Goal: Information Seeking & Learning: Understand process/instructions

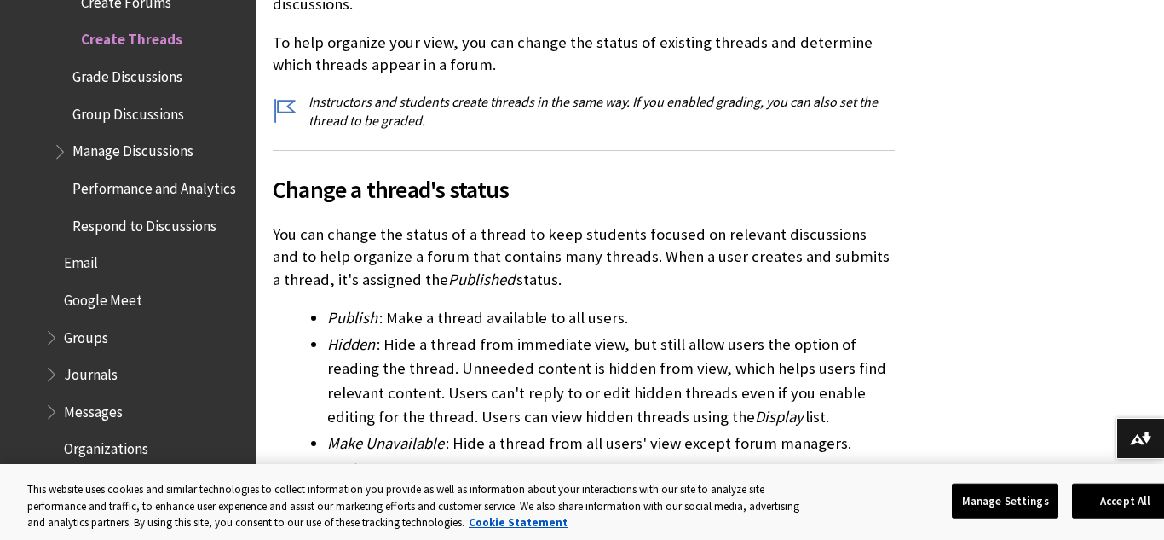
scroll to position [3983, 0]
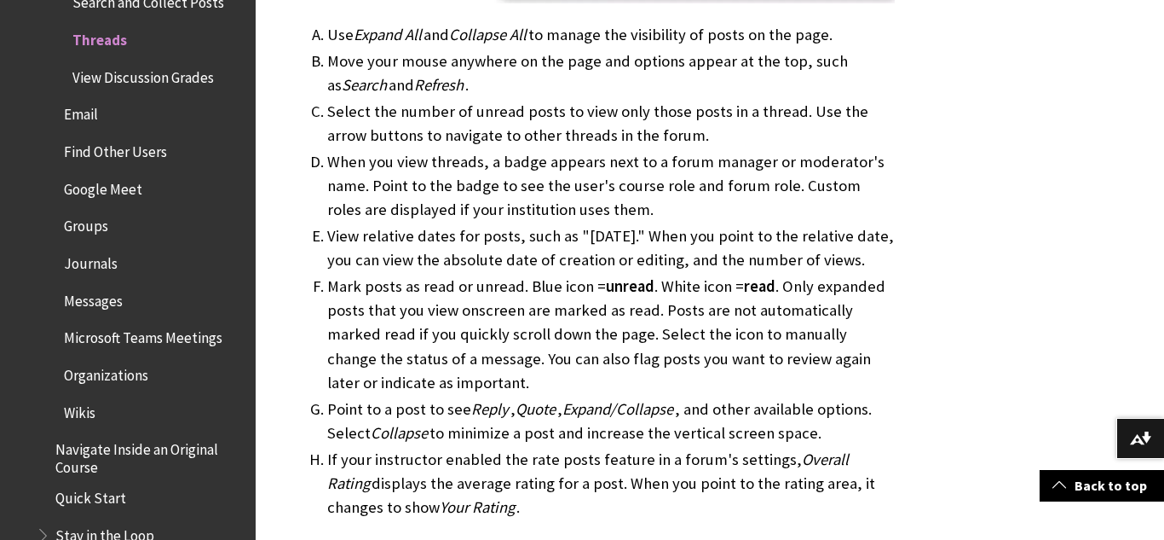
scroll to position [1115, 0]
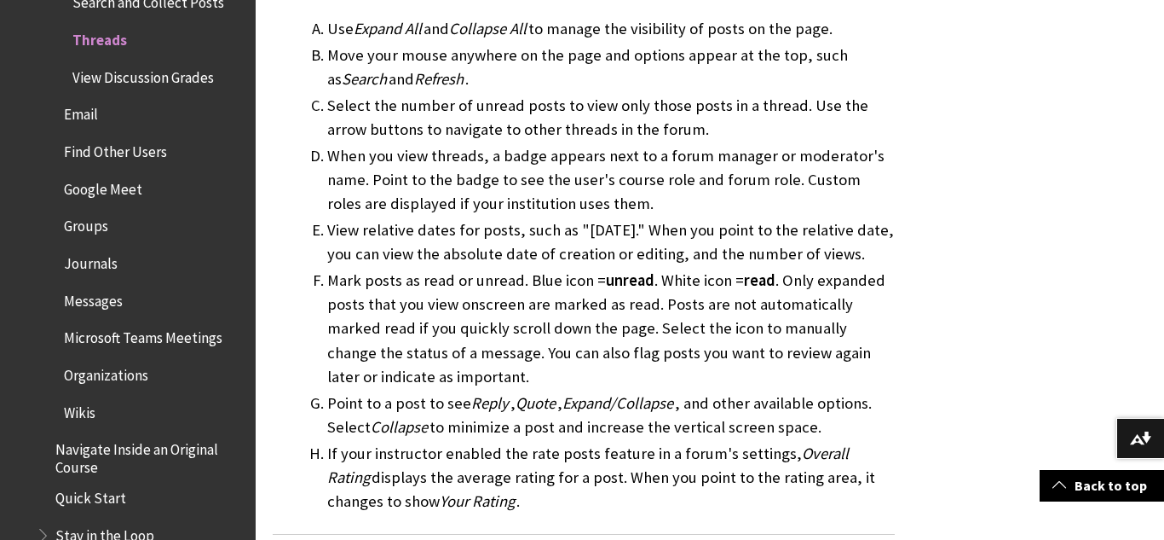
click at [580, 411] on span "Expand/Collapse" at bounding box center [618, 403] width 111 height 20
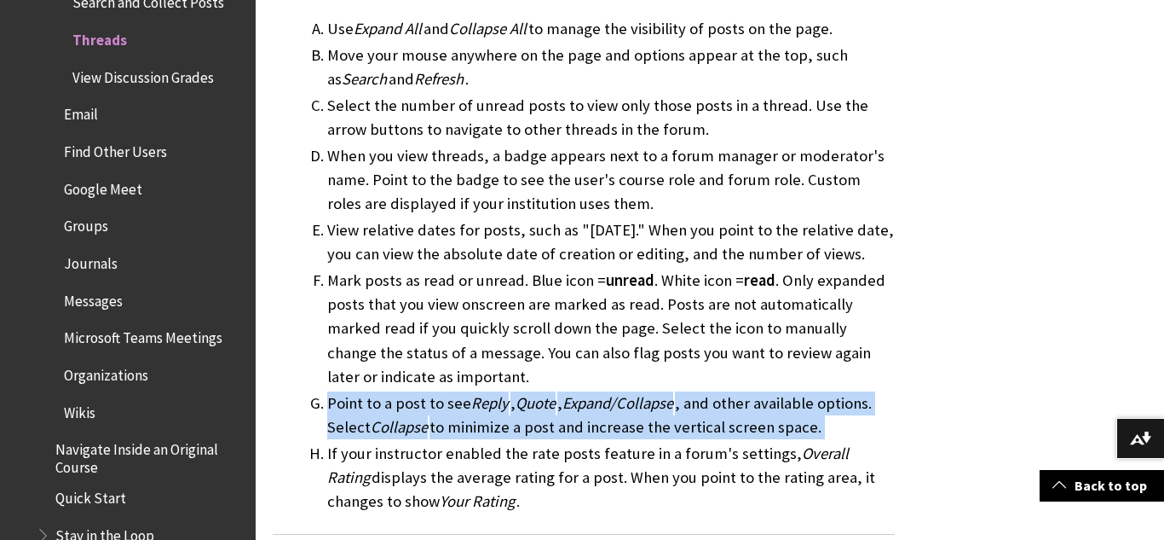
click at [580, 411] on span "Expand/Collapse" at bounding box center [618, 403] width 111 height 20
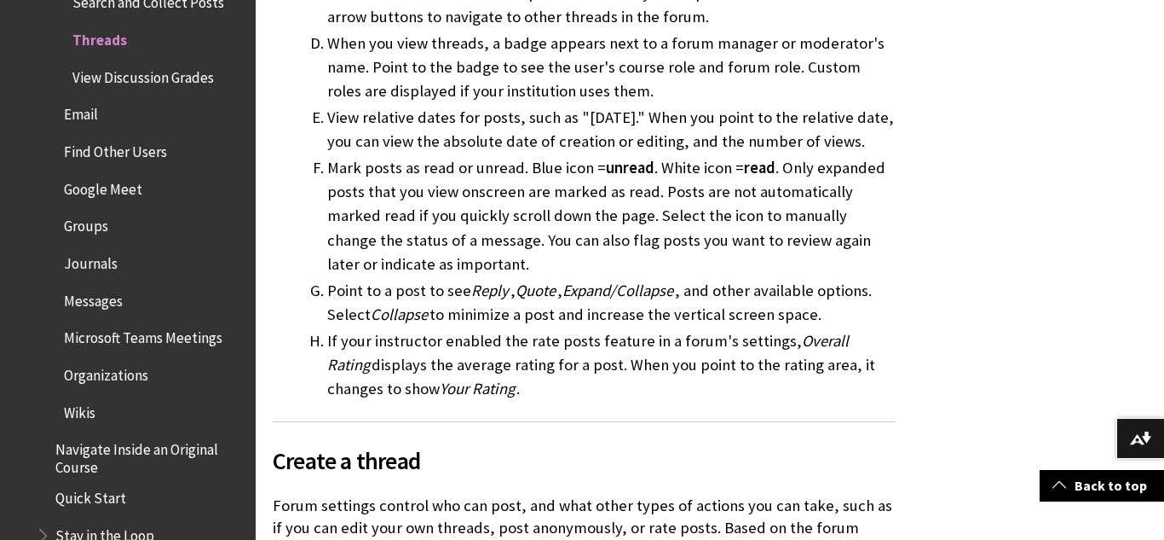
click at [580, 411] on div "Navigate the Thread page When you view a thread, all posts and the thread descr…" at bounding box center [584, 253] width 622 height 2039
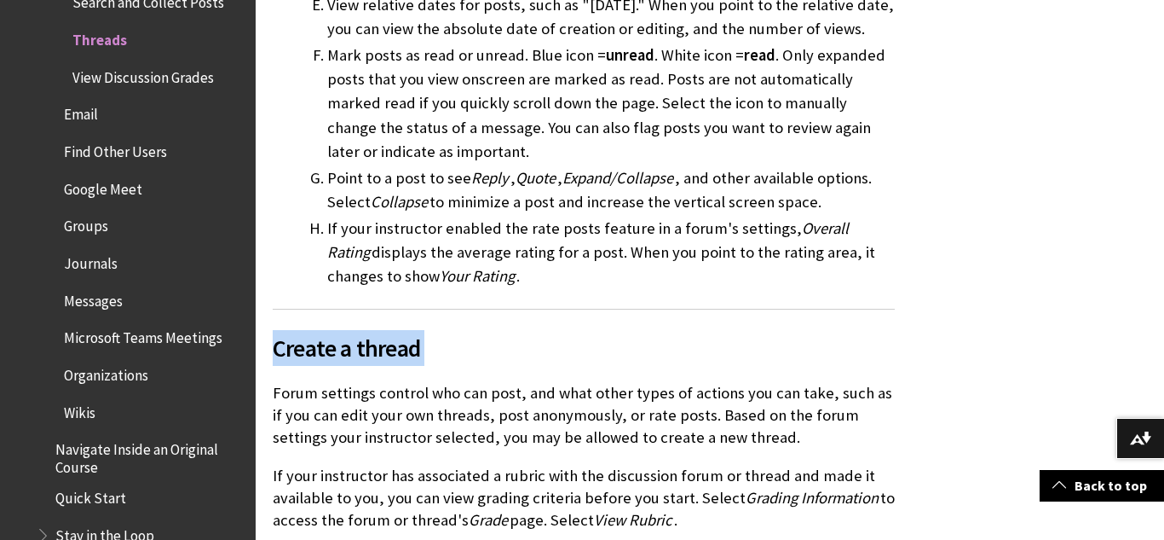
scroll to position [1202, 0]
